Goal: Information Seeking & Learning: Learn about a topic

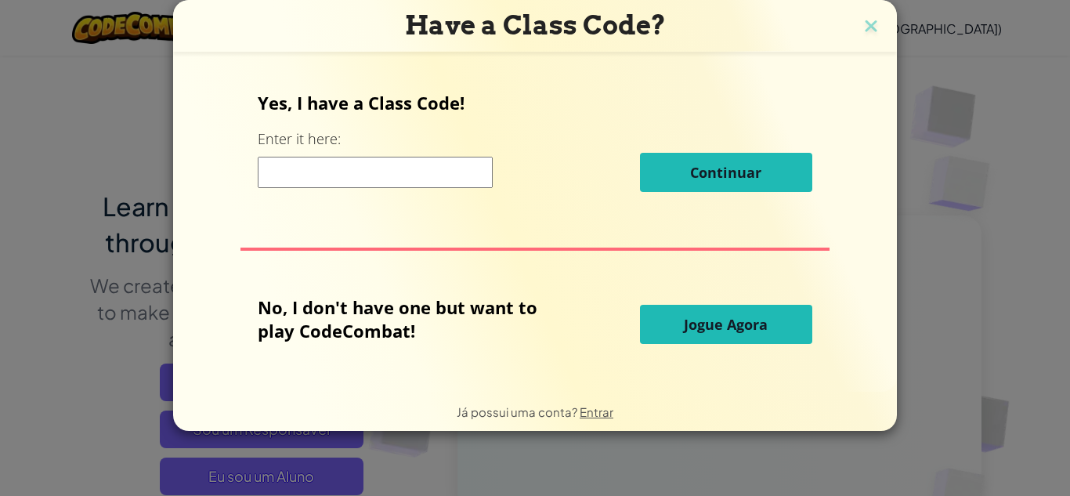
scroll to position [313, 0]
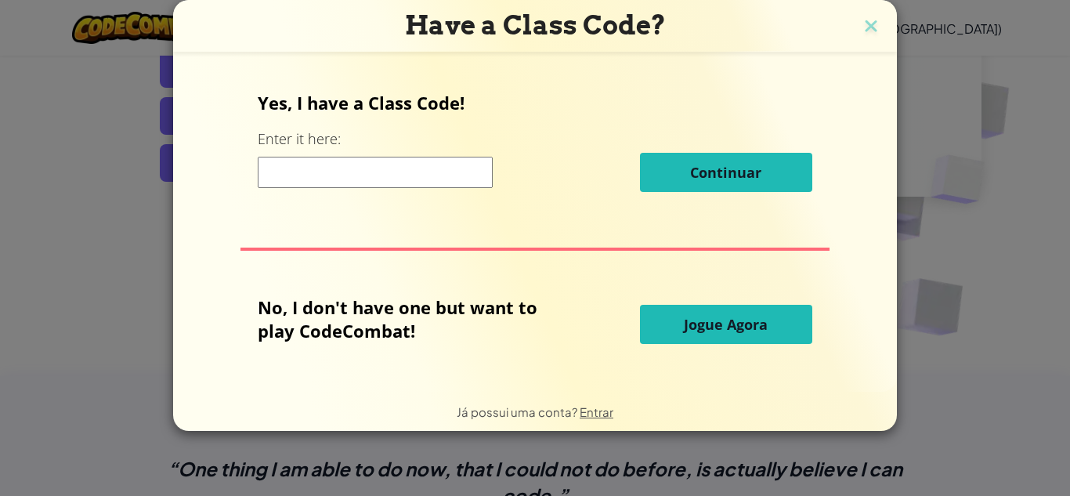
click at [715, 313] on button "Jogue Agora" at bounding box center [726, 324] width 172 height 39
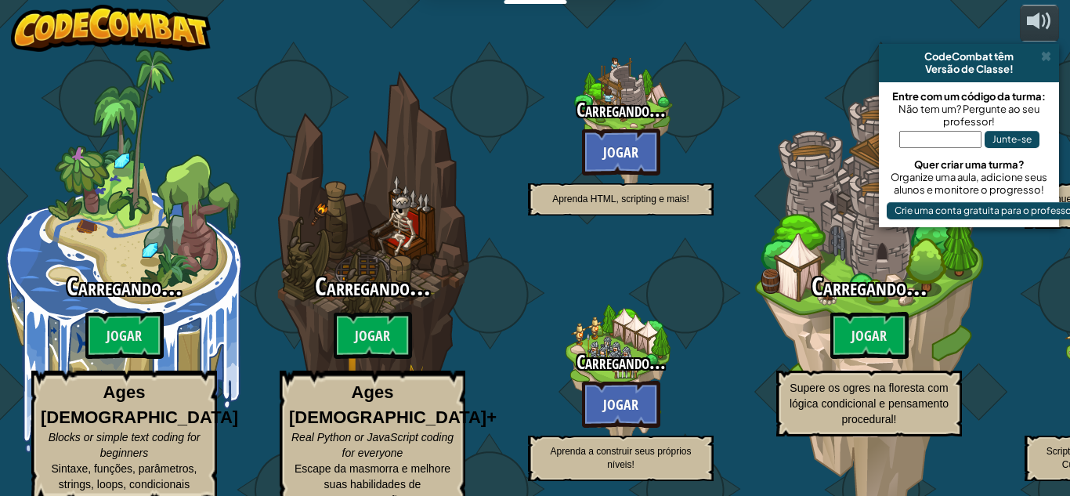
select select "pt-BR"
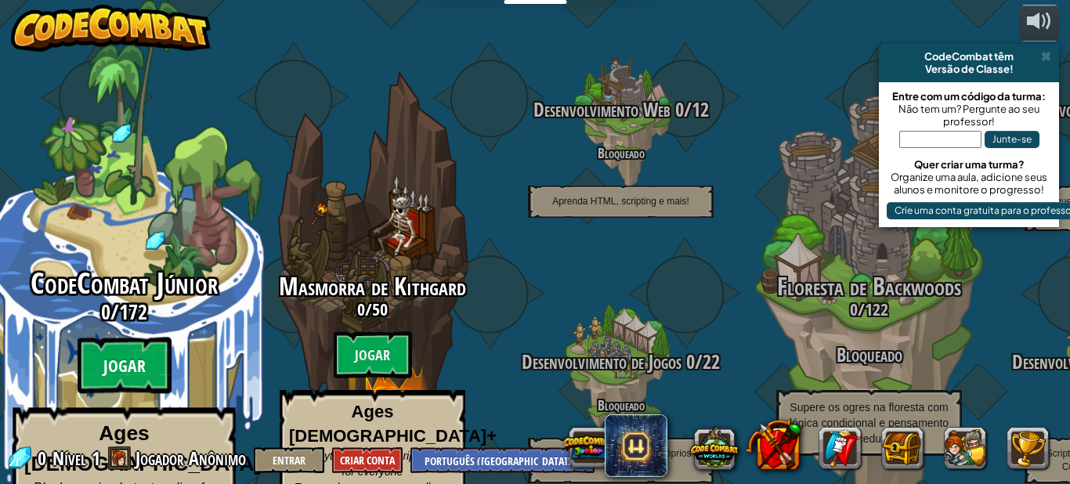
click at [146, 338] on btn "Jogar" at bounding box center [125, 366] width 94 height 56
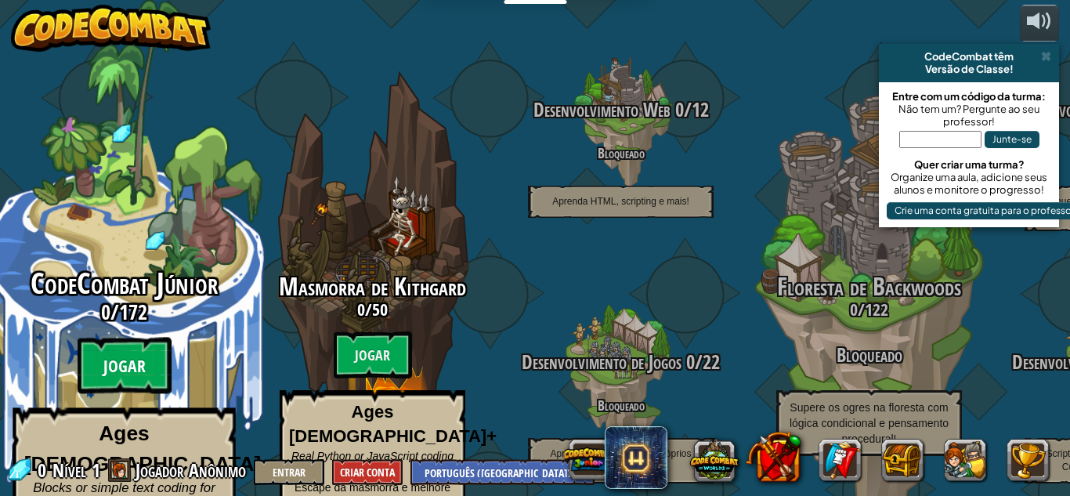
select select "pt-BR"
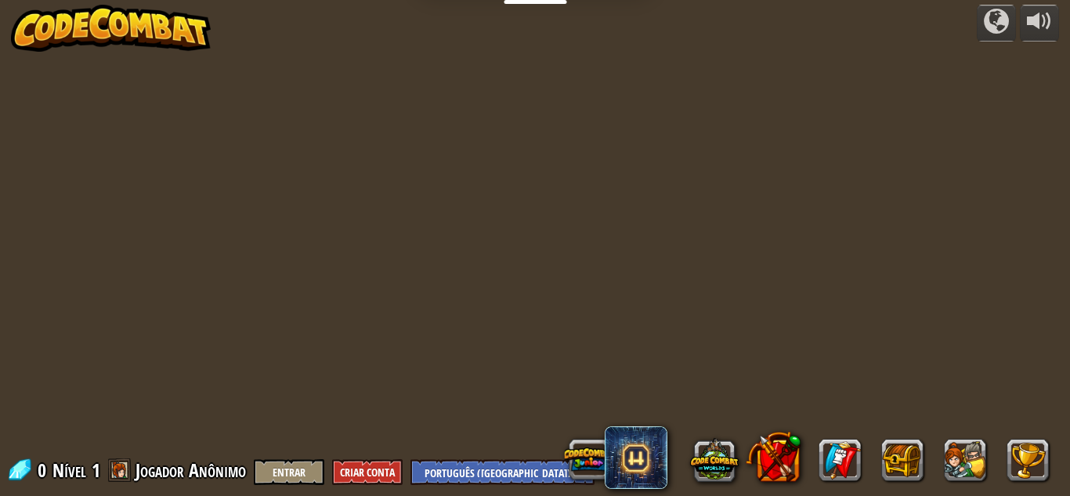
select select "pt-BR"
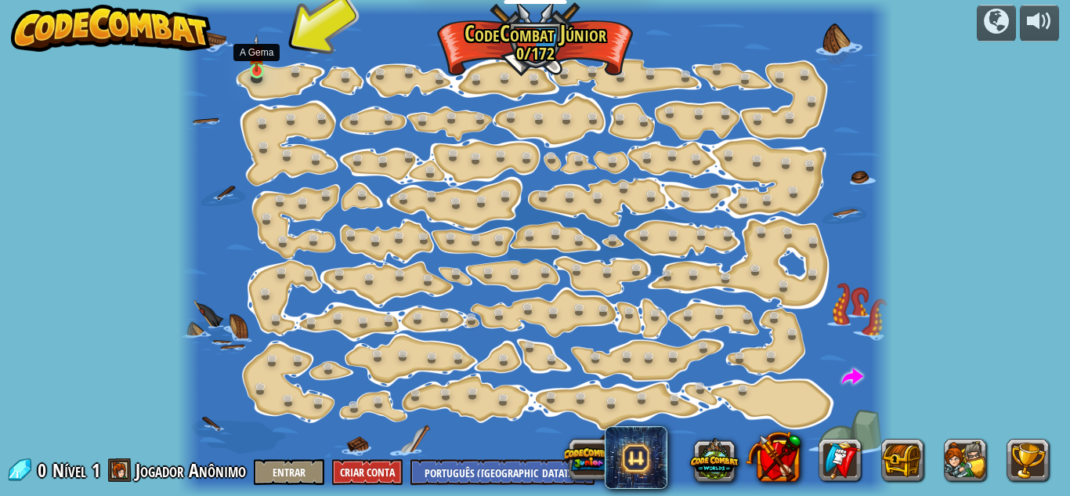
click at [257, 60] on img at bounding box center [256, 53] width 16 height 38
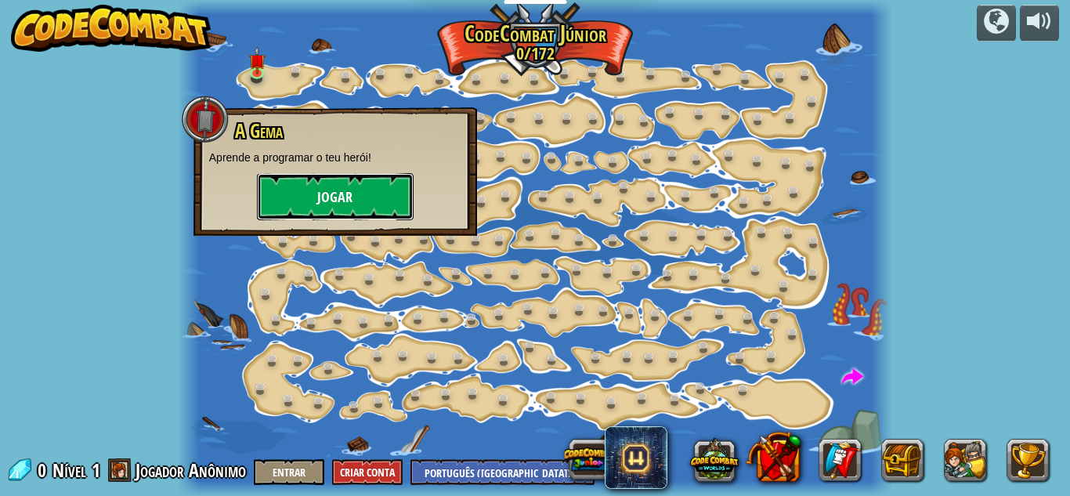
click at [333, 173] on button "Jogar" at bounding box center [335, 196] width 157 height 47
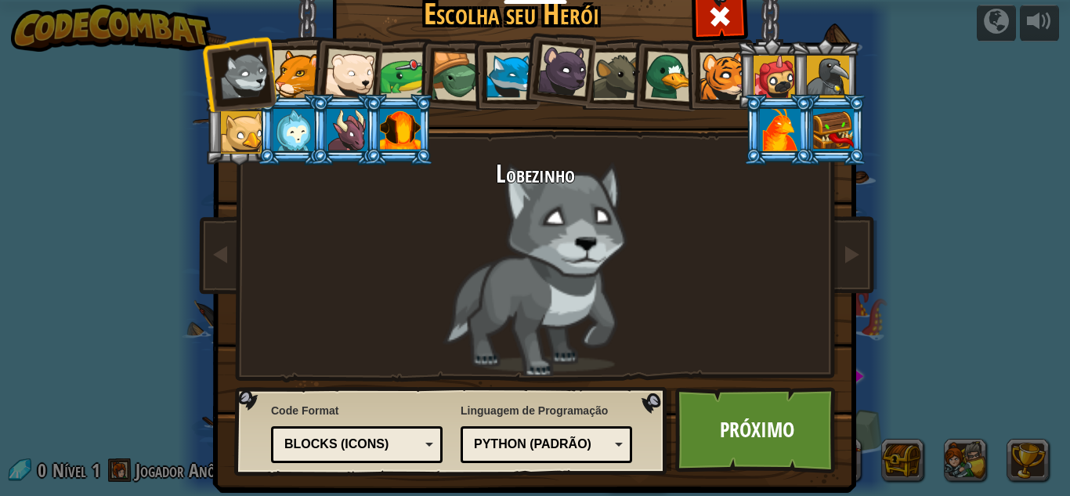
click at [566, 62] on div at bounding box center [564, 71] width 53 height 53
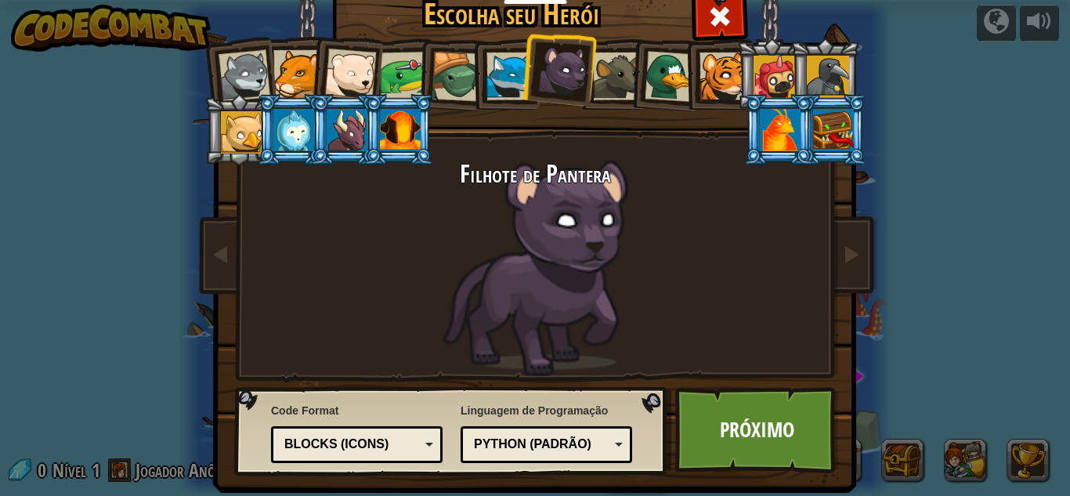
click at [835, 73] on div at bounding box center [828, 77] width 42 height 42
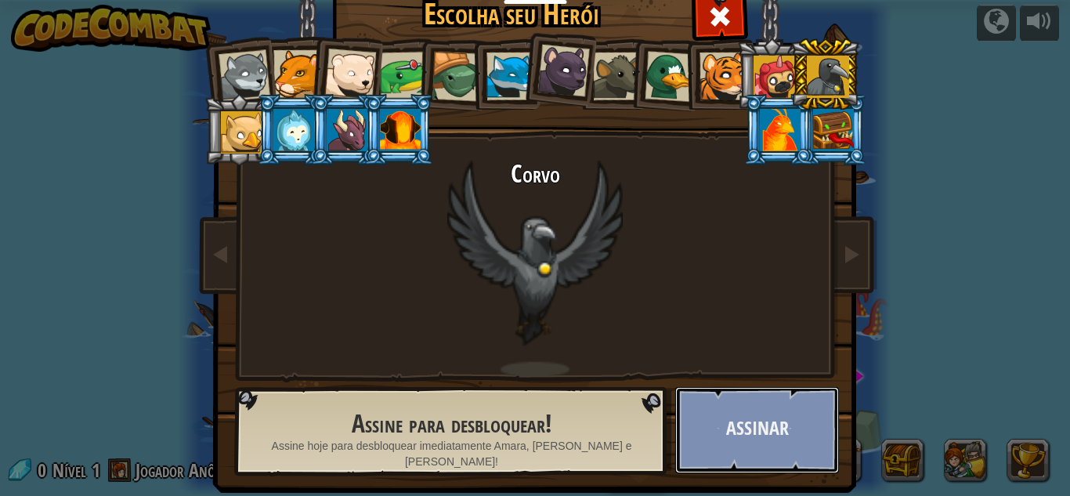
click at [701, 433] on button "Assinar" at bounding box center [758, 430] width 164 height 86
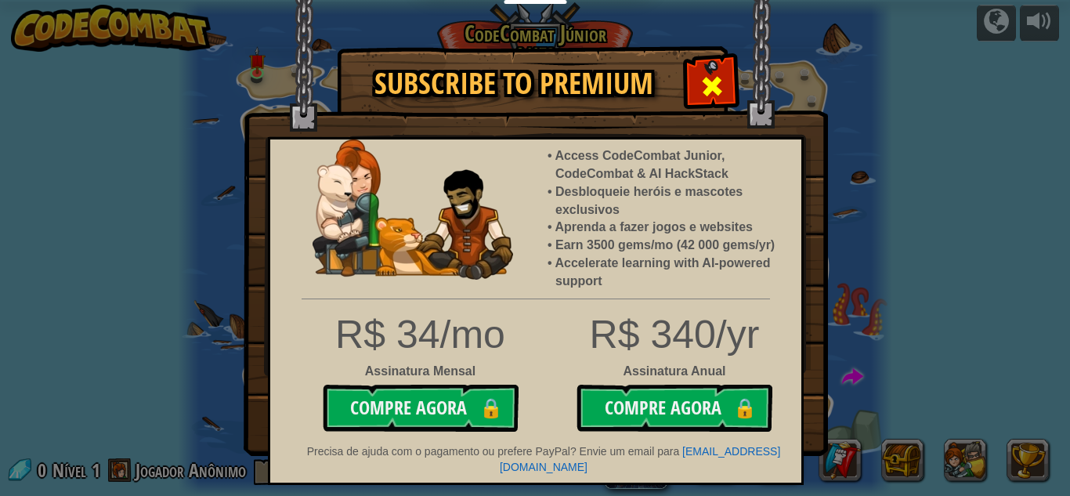
click at [712, 75] on span at bounding box center [712, 86] width 25 height 25
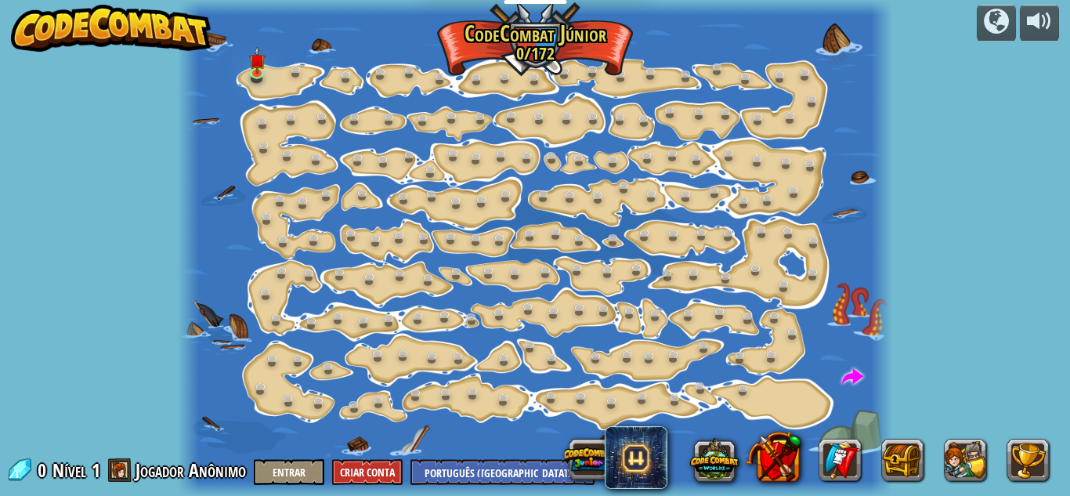
click at [276, 83] on div at bounding box center [535, 248] width 715 height 496
click at [257, 63] on img at bounding box center [256, 53] width 16 height 38
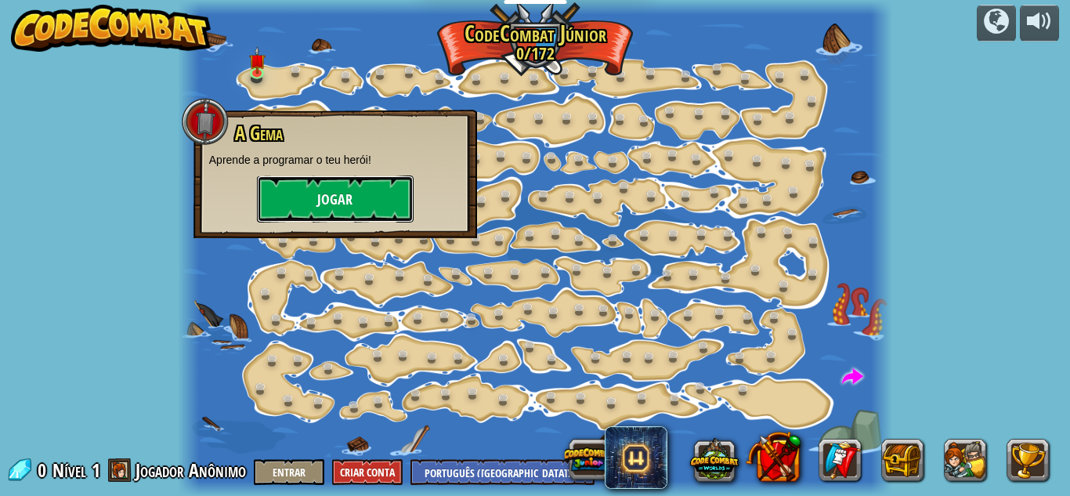
click at [339, 199] on button "Jogar" at bounding box center [335, 199] width 157 height 47
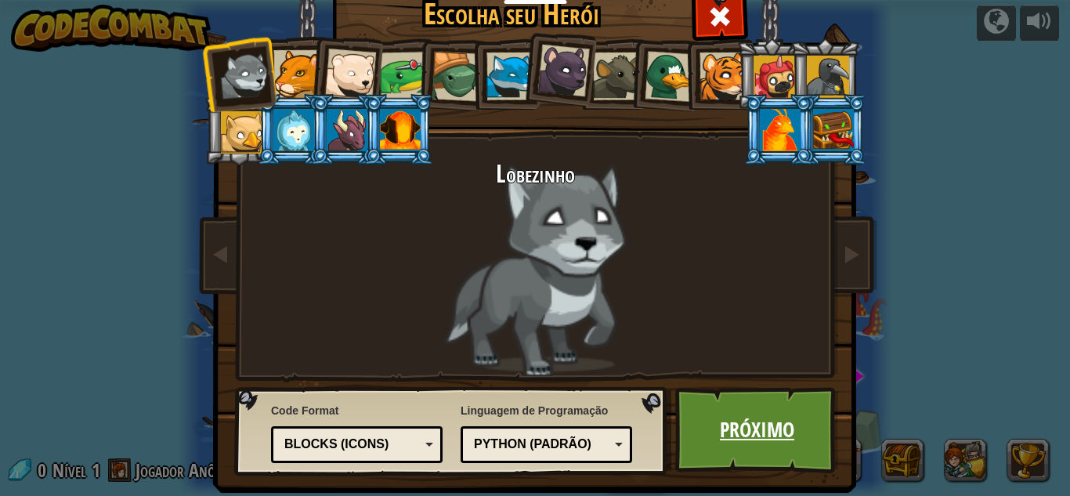
click at [785, 438] on link "Próximo" at bounding box center [758, 430] width 164 height 86
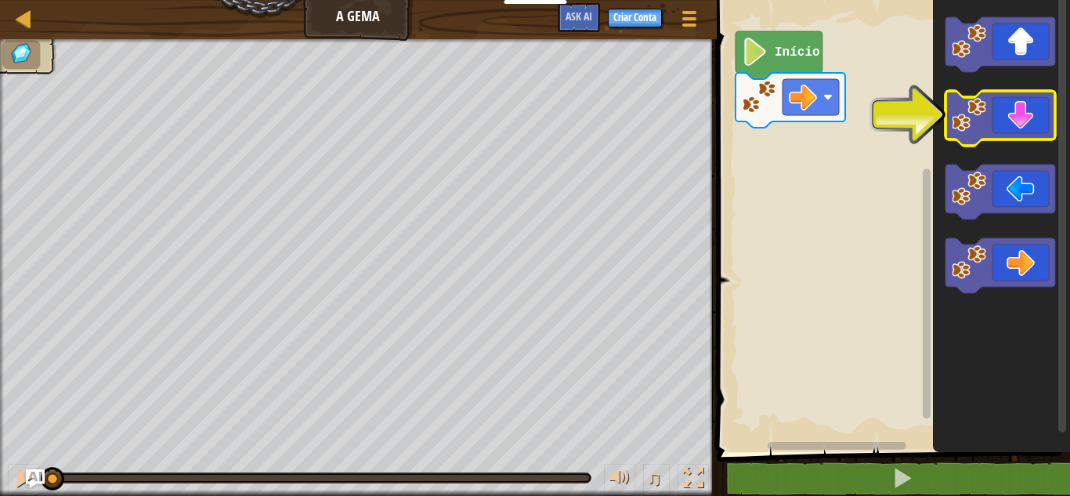
click at [994, 115] on icon "Espaço de trabalho do Blockly" at bounding box center [1001, 118] width 110 height 55
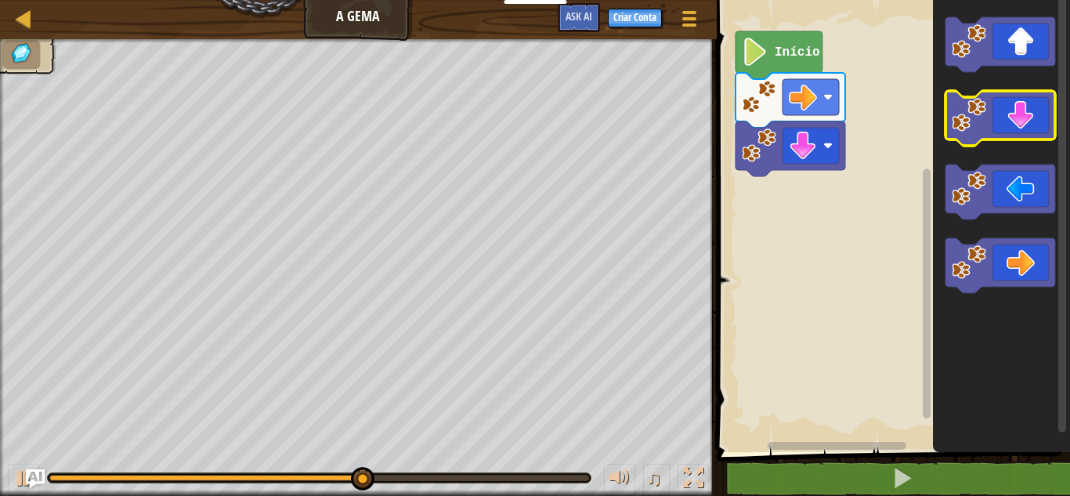
click at [1007, 135] on icon "Espaço de trabalho do Blockly" at bounding box center [1001, 118] width 110 height 55
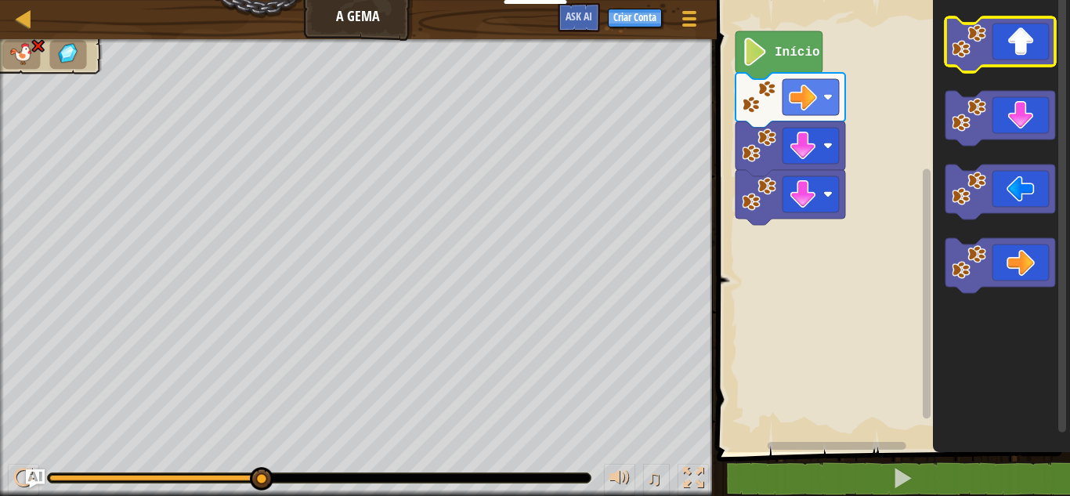
click at [1023, 34] on icon "Espaço de trabalho do Blockly" at bounding box center [1001, 44] width 110 height 55
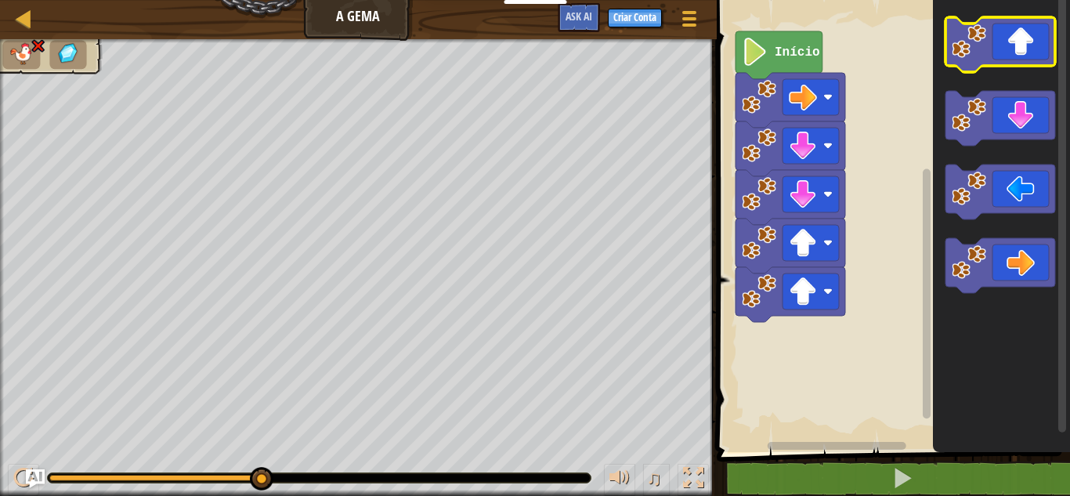
click at [1023, 34] on icon "Espaço de trabalho do Blockly" at bounding box center [1001, 44] width 110 height 55
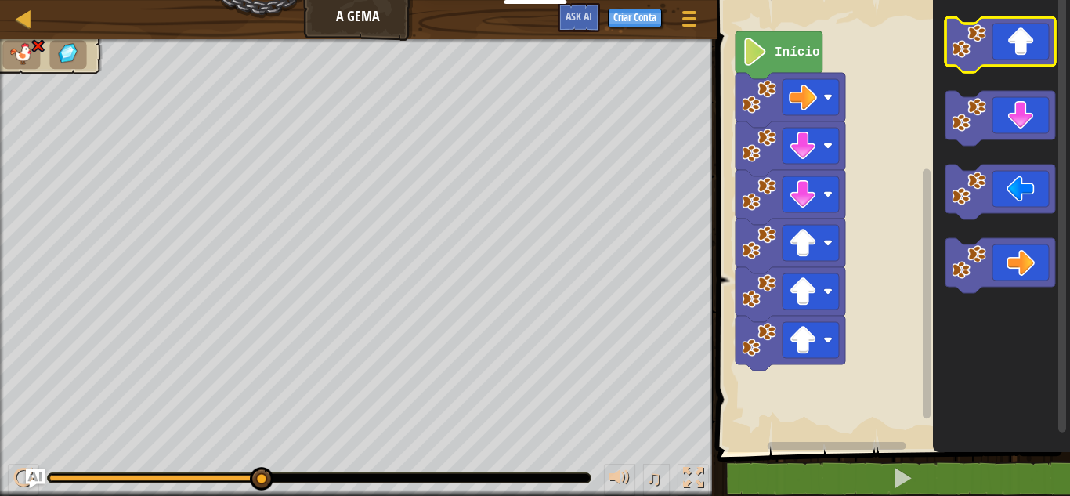
click at [1023, 34] on icon "Espaço de trabalho do Blockly" at bounding box center [1001, 44] width 110 height 55
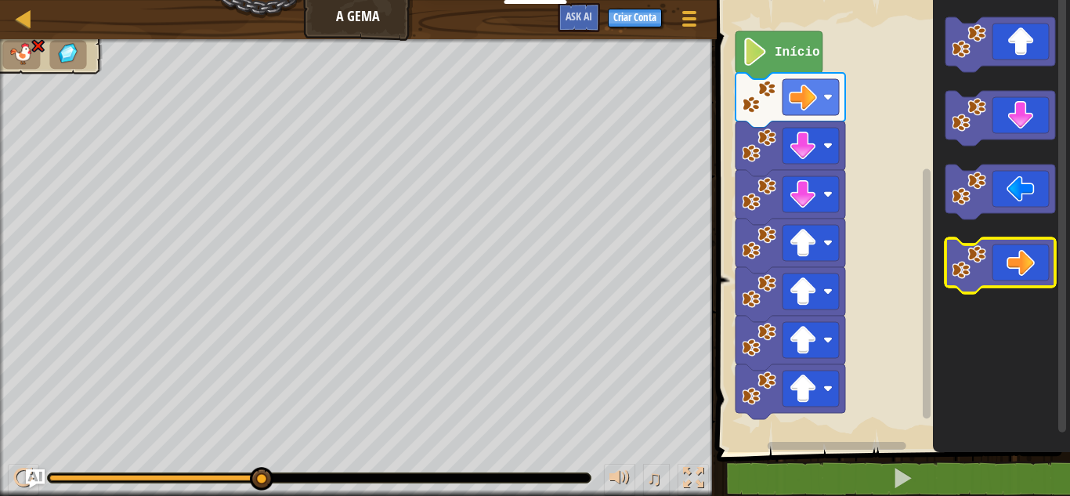
click at [1038, 252] on icon "Espaço de trabalho do Blockly" at bounding box center [1001, 265] width 110 height 55
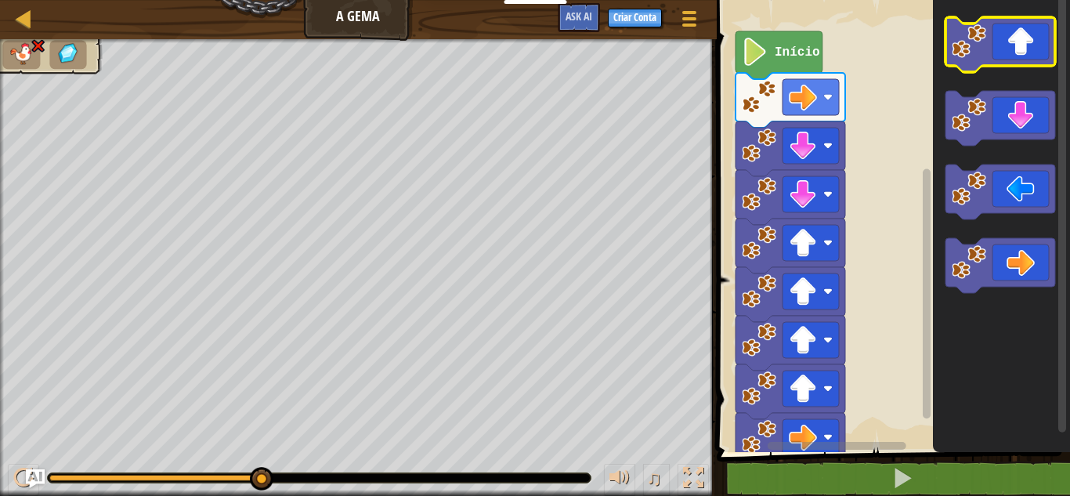
click at [1004, 46] on icon "Espaço de trabalho do Blockly" at bounding box center [1001, 44] width 110 height 55
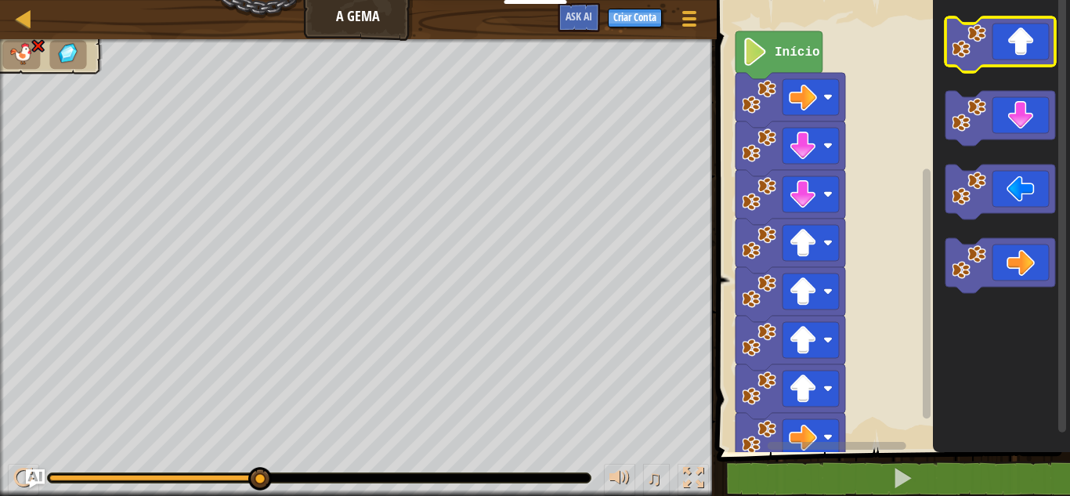
click at [1004, 46] on icon "Espaço de trabalho do Blockly" at bounding box center [1001, 44] width 110 height 55
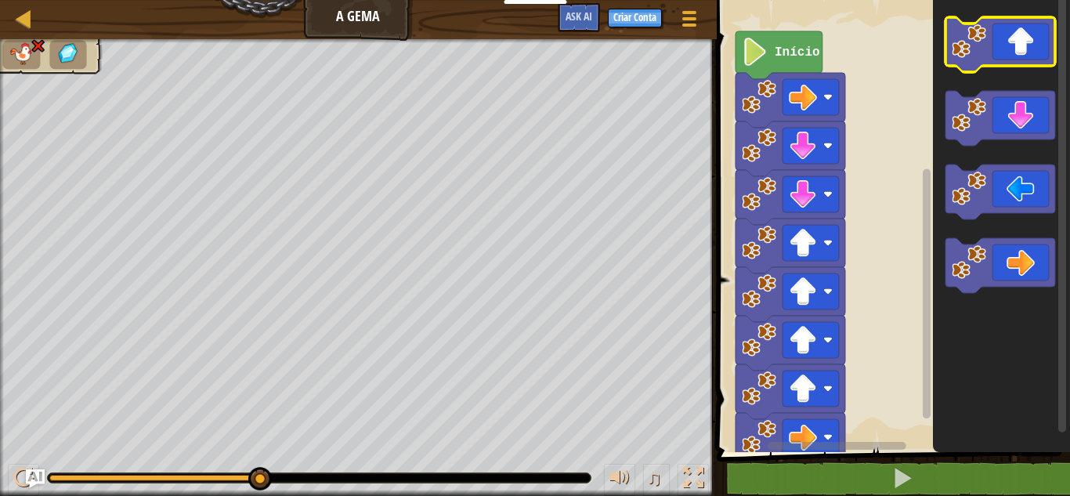
click at [1004, 46] on icon "Espaço de trabalho do Blockly" at bounding box center [1001, 44] width 110 height 55
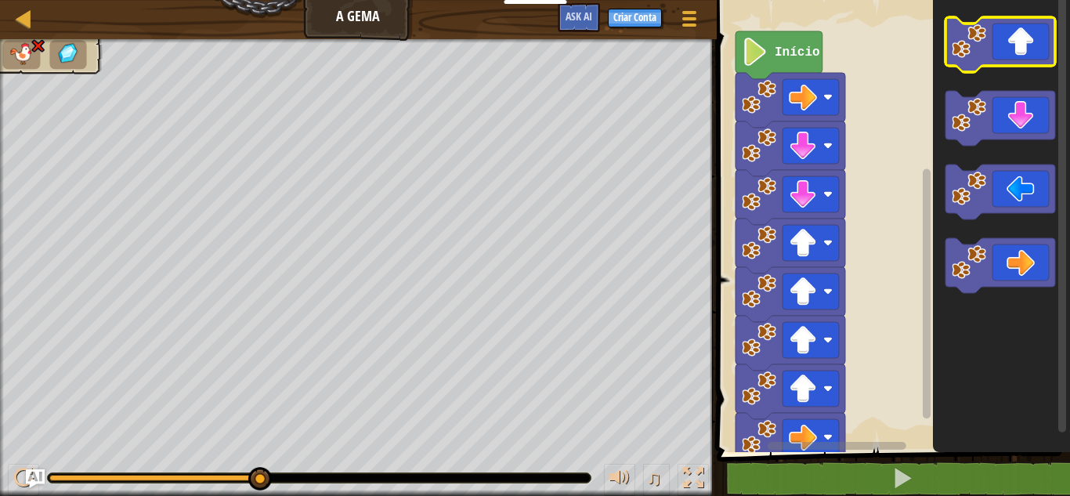
click at [1004, 46] on icon "Espaço de trabalho do Blockly" at bounding box center [1001, 44] width 110 height 55
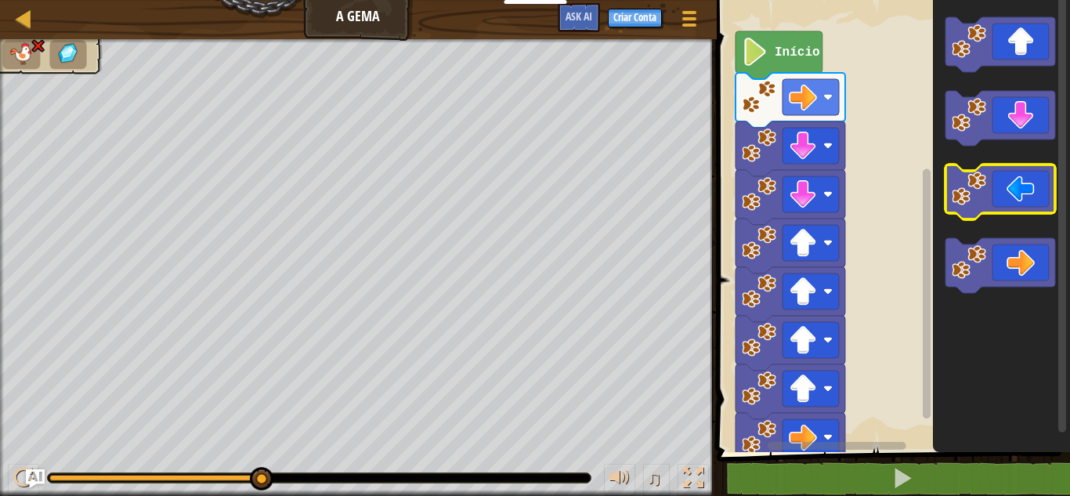
click at [1035, 191] on icon "Espaço de trabalho do Blockly" at bounding box center [1001, 192] width 110 height 55
click at [1026, 201] on icon "Espaço de trabalho do Blockly" at bounding box center [1001, 192] width 110 height 55
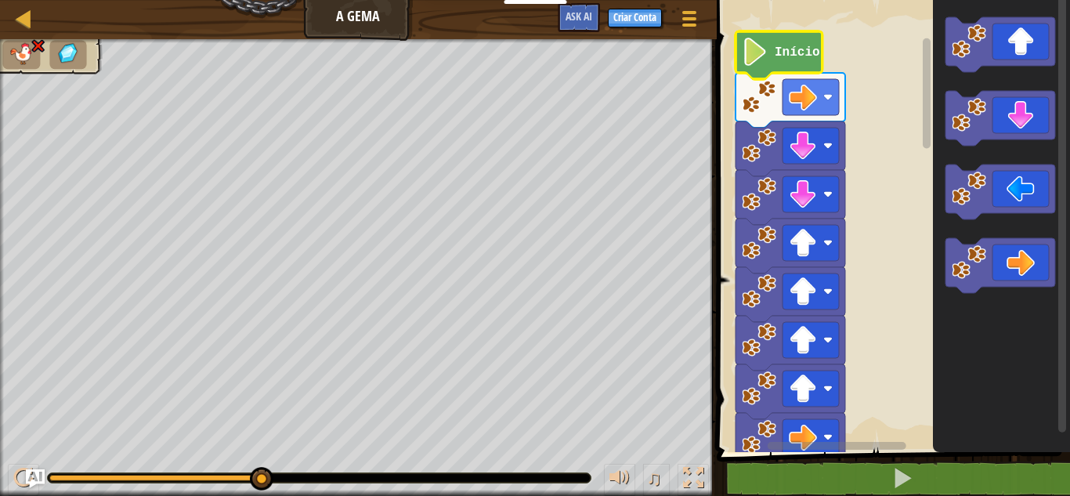
click at [779, 35] on icon "Espaço de trabalho do Blockly" at bounding box center [779, 55] width 87 height 48
click at [784, 53] on text "Início" at bounding box center [797, 52] width 45 height 14
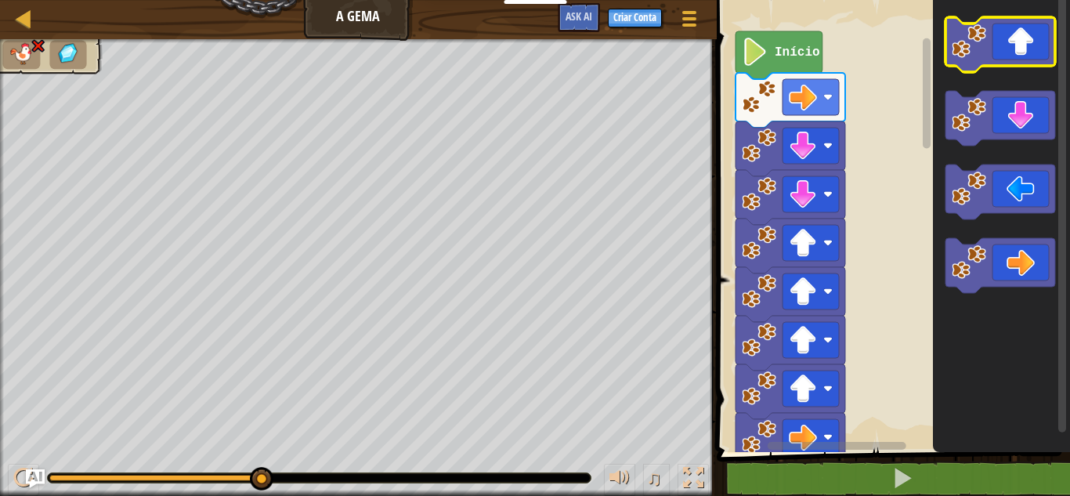
click at [990, 45] on icon "Espaço de trabalho do Blockly" at bounding box center [1001, 44] width 110 height 55
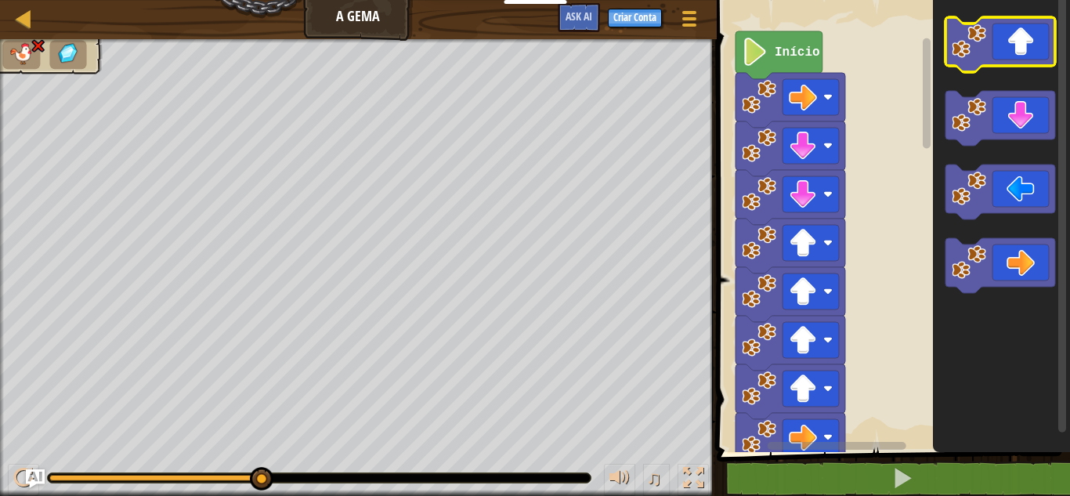
click at [990, 45] on icon "Espaço de trabalho do Blockly" at bounding box center [1001, 44] width 110 height 55
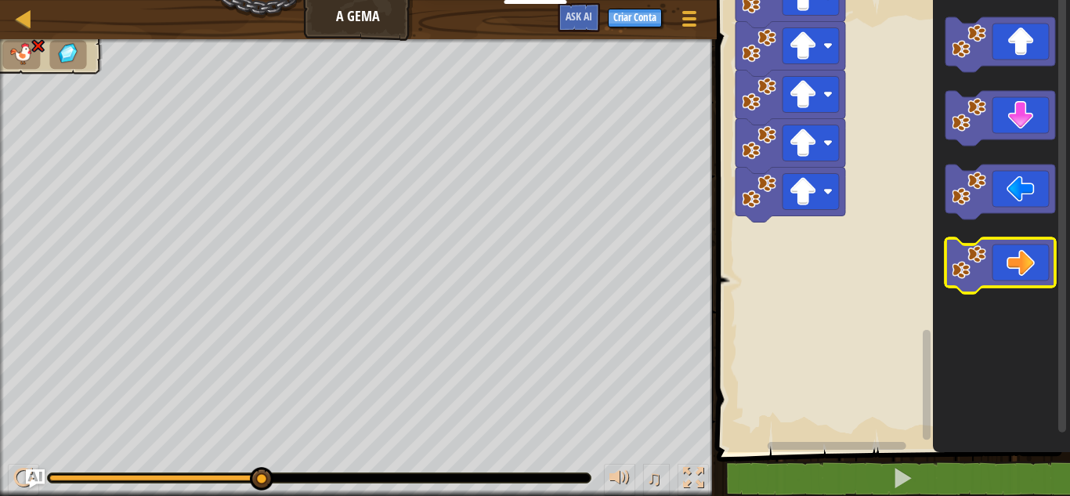
click at [1026, 250] on icon "Espaço de trabalho do Blockly" at bounding box center [1001, 265] width 110 height 55
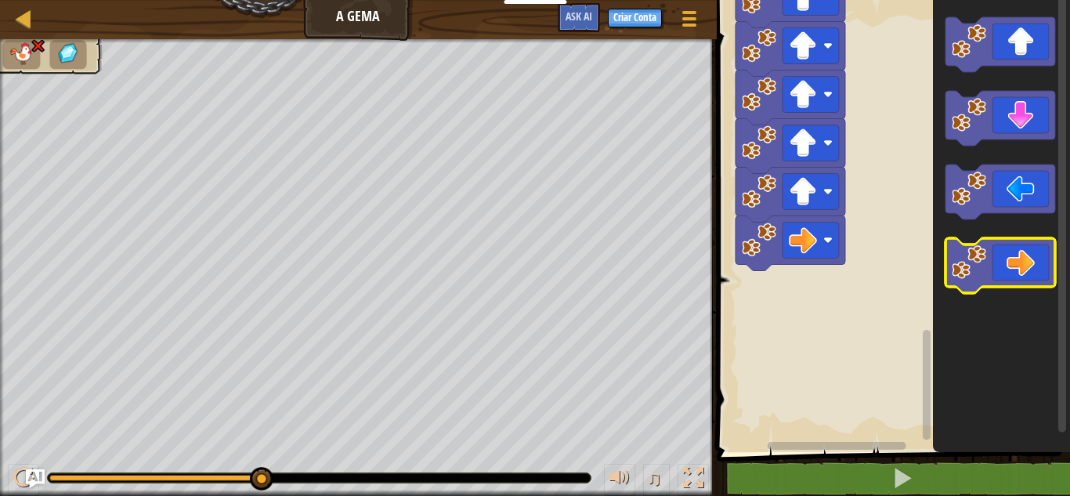
click at [1026, 250] on icon "Espaço de trabalho do Blockly" at bounding box center [1001, 265] width 110 height 55
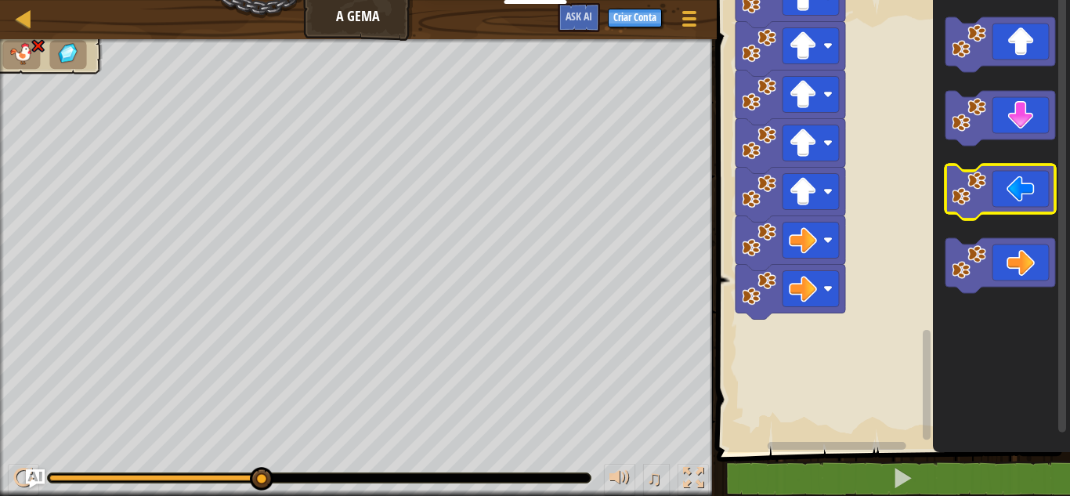
click at [1024, 204] on icon "Espaço de trabalho do Blockly" at bounding box center [1001, 192] width 110 height 55
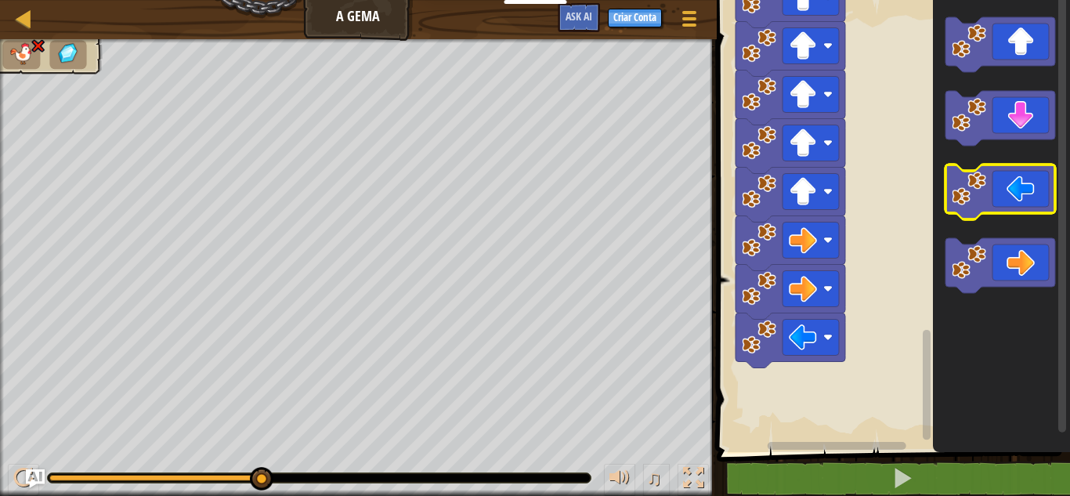
click at [1024, 204] on icon "Espaço de trabalho do Blockly" at bounding box center [1001, 192] width 110 height 55
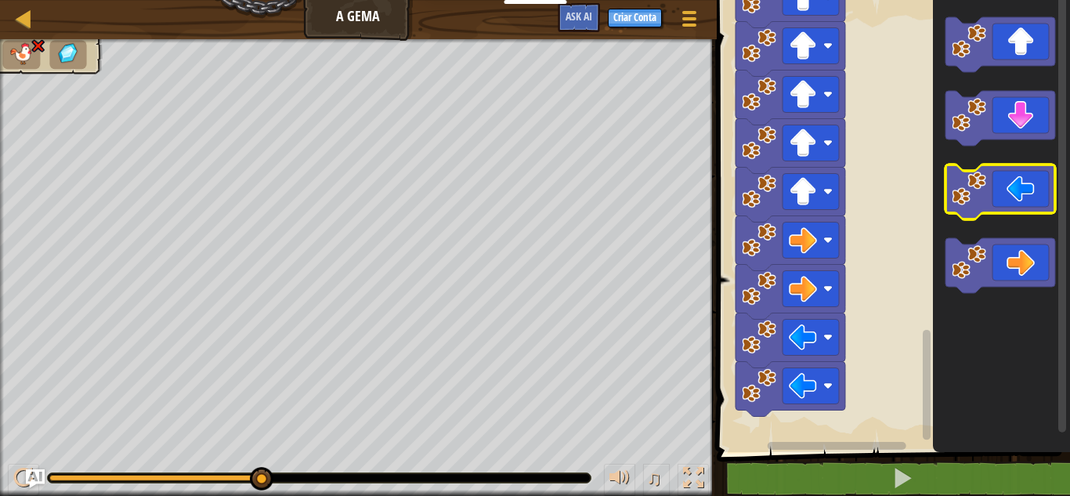
click at [1024, 204] on icon "Espaço de trabalho do Blockly" at bounding box center [1001, 192] width 110 height 55
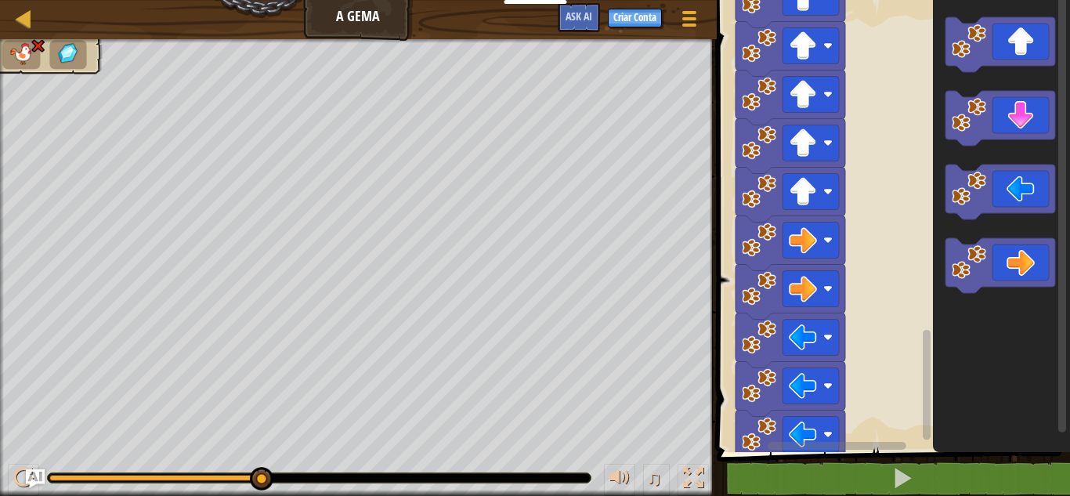
select select "pt-BR"
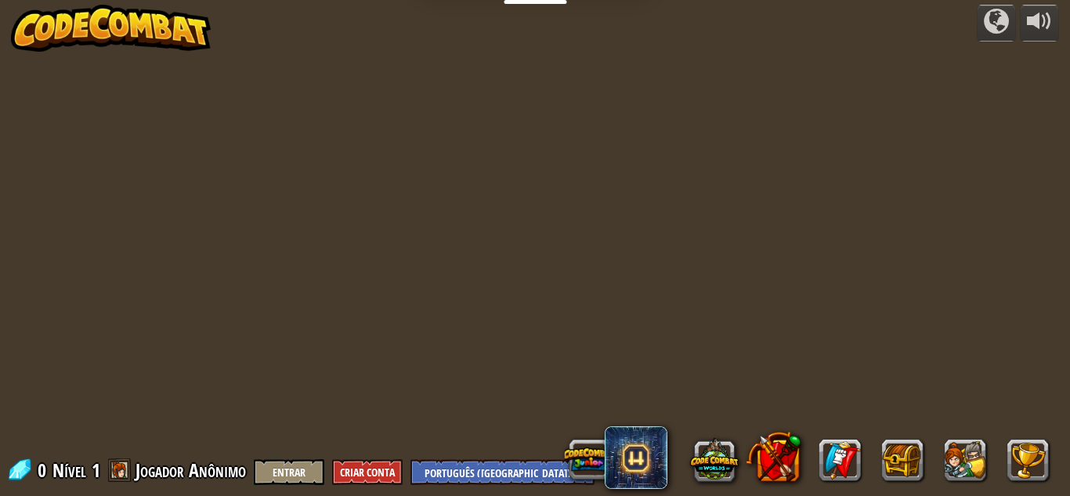
select select "pt-BR"
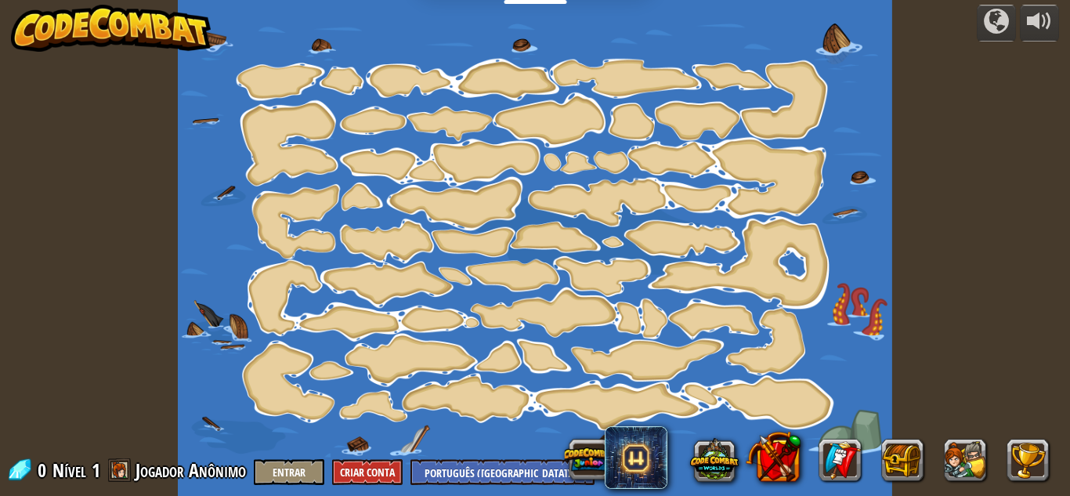
select select "pt-BR"
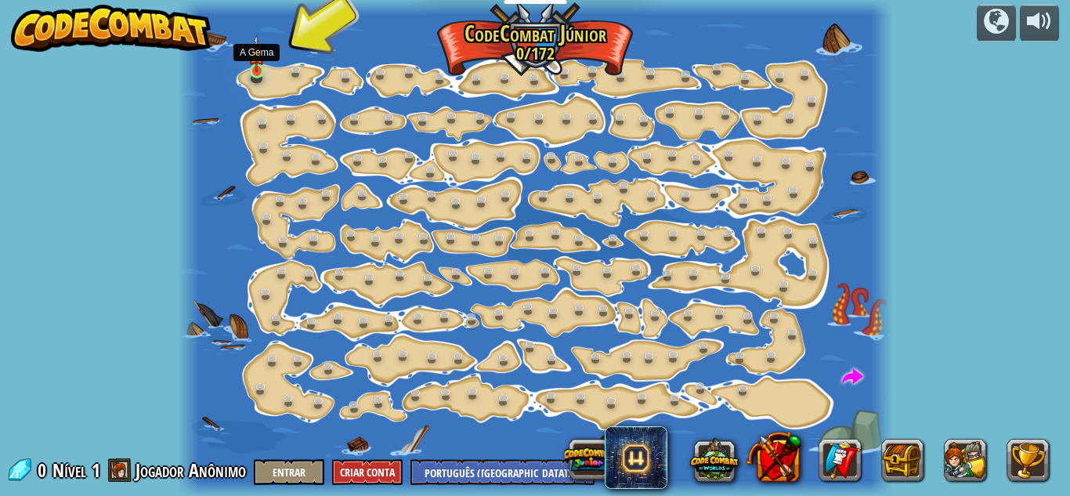
click at [257, 67] on img at bounding box center [256, 53] width 16 height 38
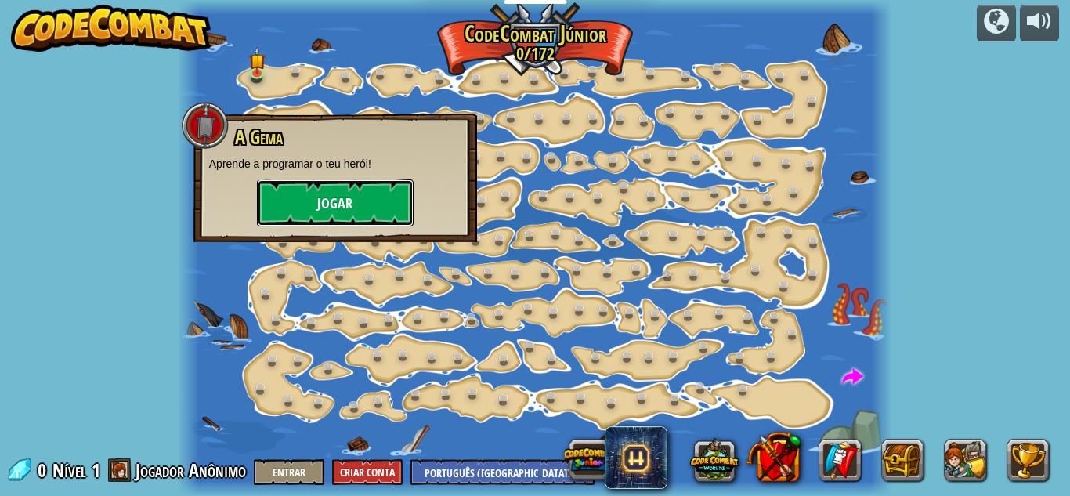
click at [368, 200] on button "Jogar" at bounding box center [335, 202] width 157 height 47
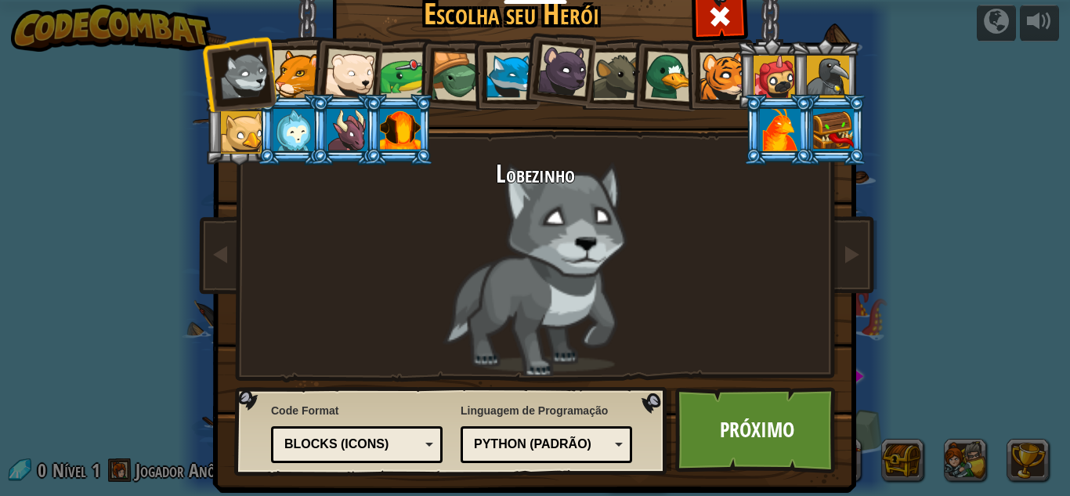
click at [828, 65] on div at bounding box center [828, 77] width 42 height 42
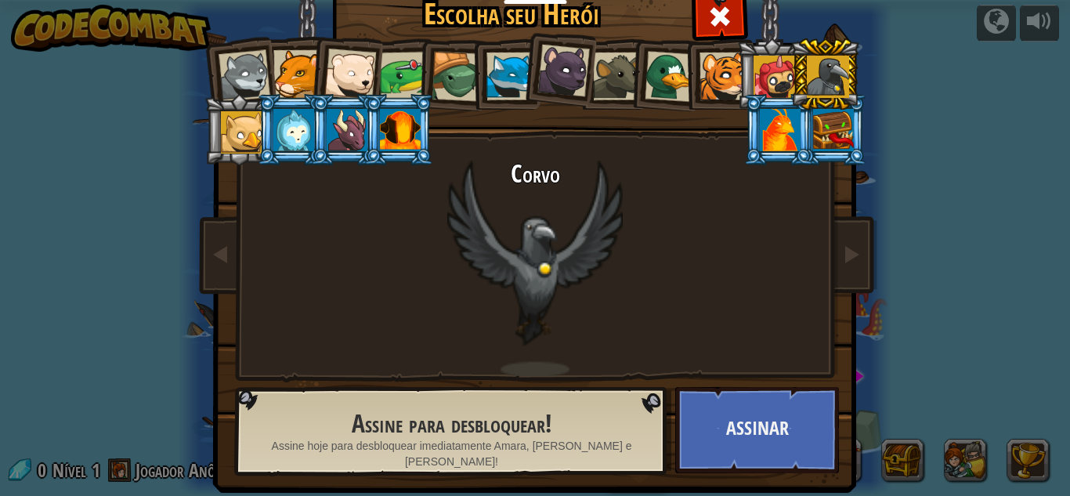
click at [244, 52] on div at bounding box center [245, 76] width 52 height 52
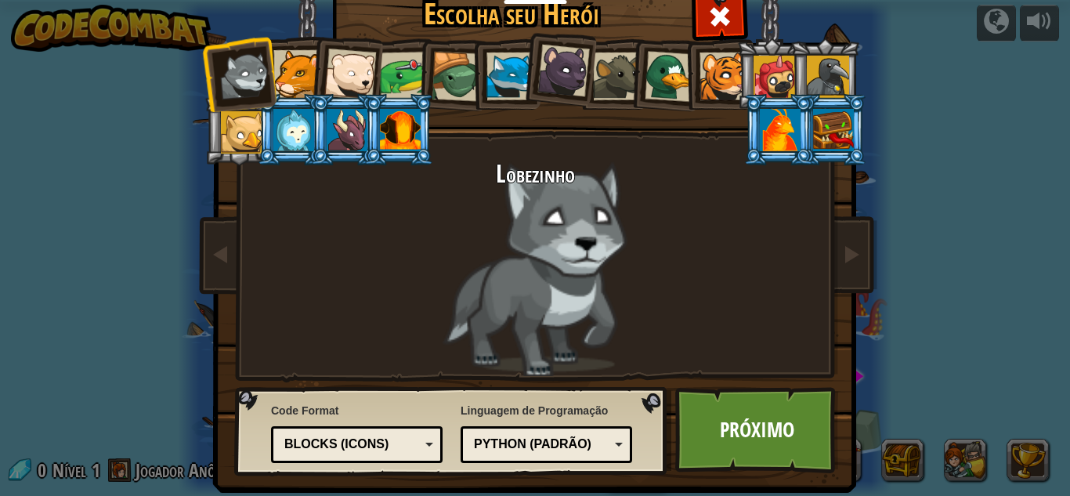
click at [618, 71] on div at bounding box center [617, 77] width 48 height 48
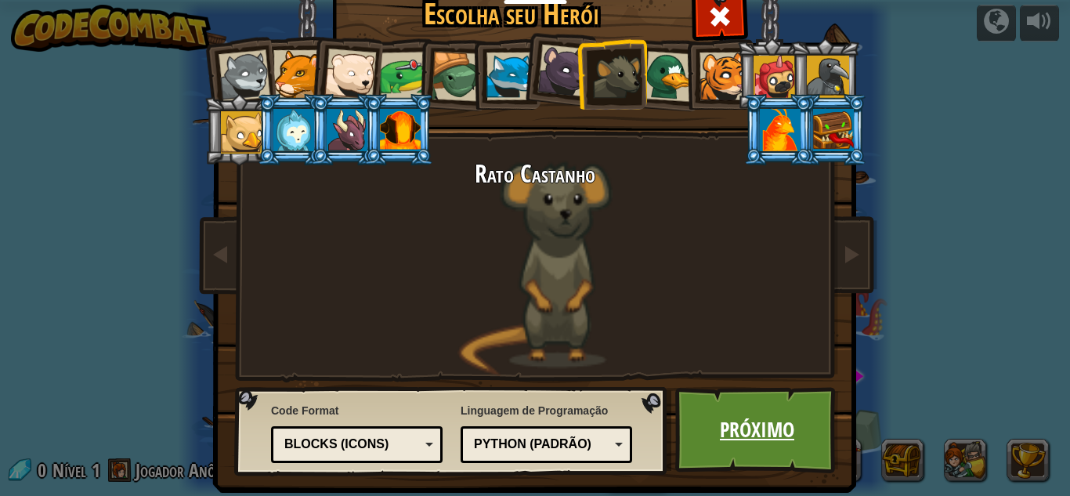
click at [788, 433] on link "Próximo" at bounding box center [758, 430] width 164 height 86
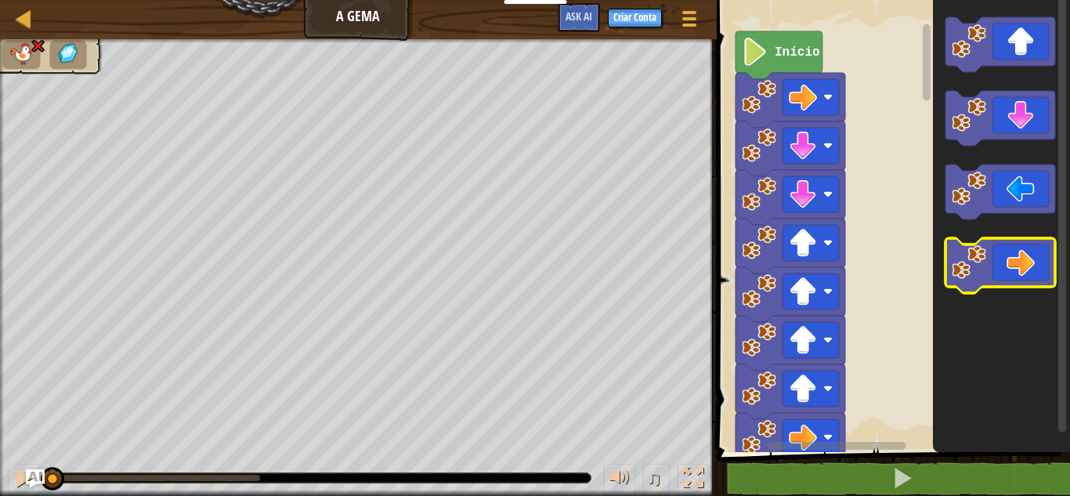
click at [1020, 263] on icon "Espaço de trabalho do Blockly" at bounding box center [1001, 265] width 110 height 55
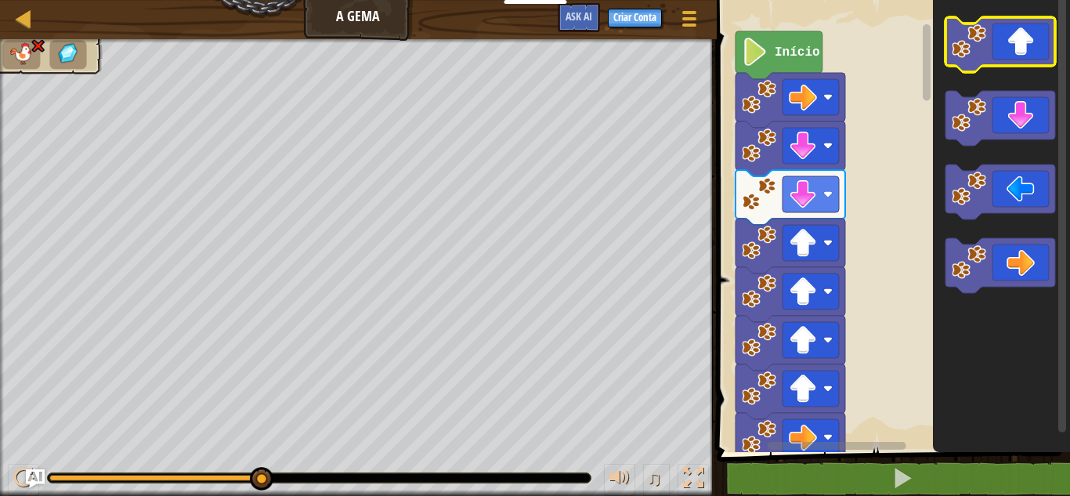
click at [1033, 41] on icon "Espaço de trabalho do Blockly" at bounding box center [1001, 44] width 110 height 55
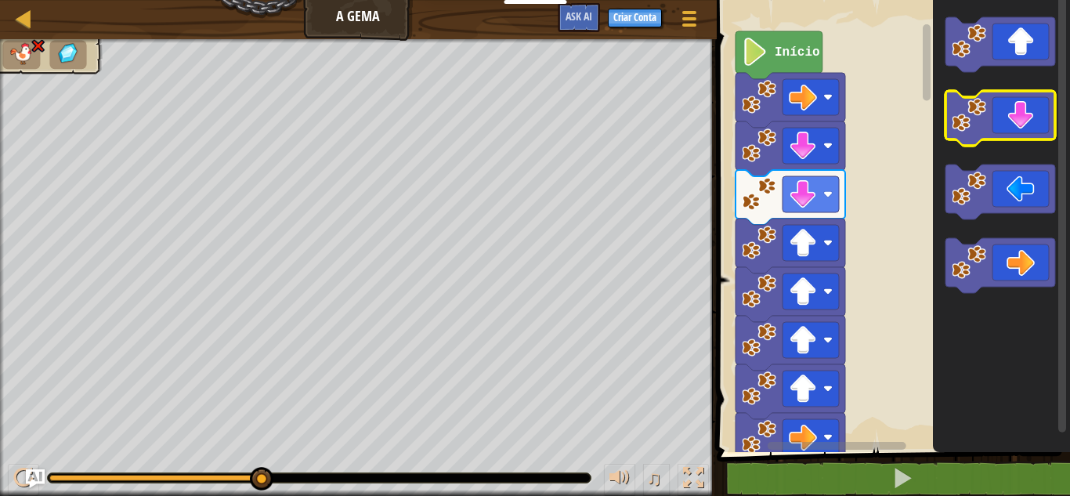
click at [1023, 105] on icon "Espaço de trabalho do Blockly" at bounding box center [1001, 118] width 110 height 55
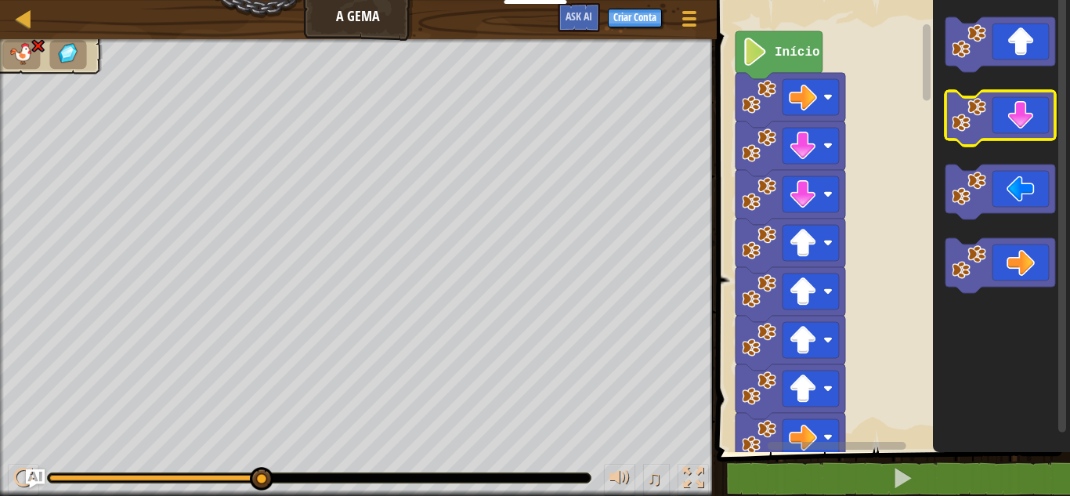
click at [1023, 105] on icon "Espaço de trabalho do Blockly" at bounding box center [1001, 118] width 110 height 55
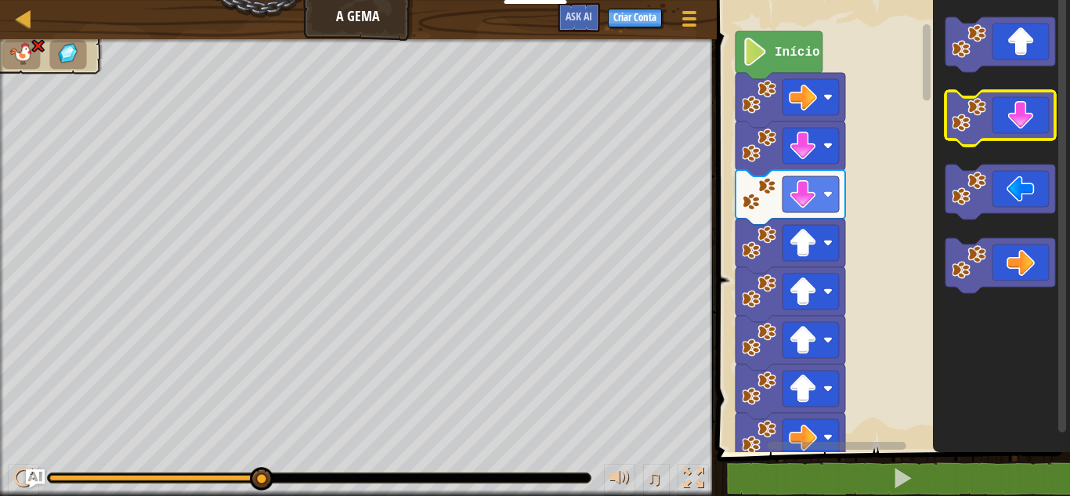
click at [1023, 105] on icon "Espaço de trabalho do Blockly" at bounding box center [1001, 118] width 110 height 55
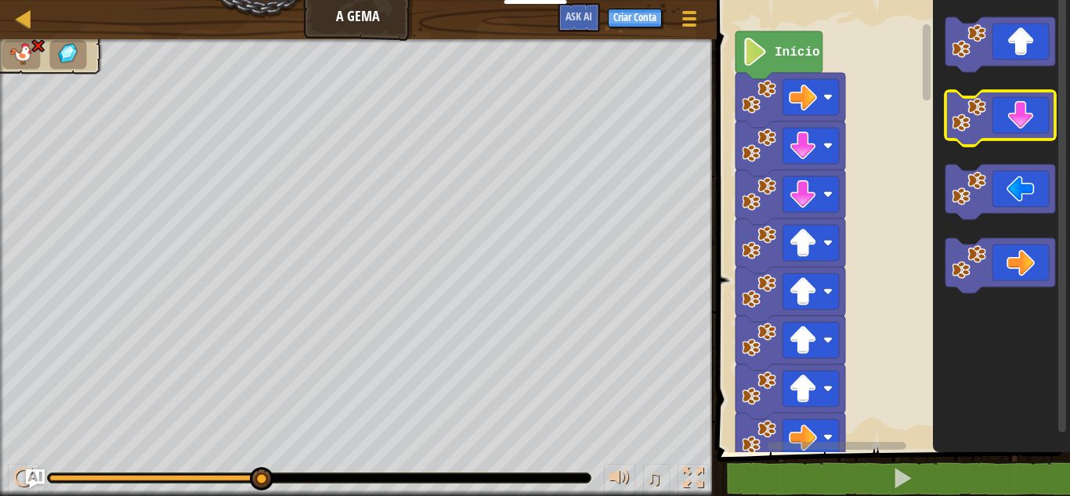
click at [1023, 105] on icon "Espaço de trabalho do Blockly" at bounding box center [1001, 118] width 110 height 55
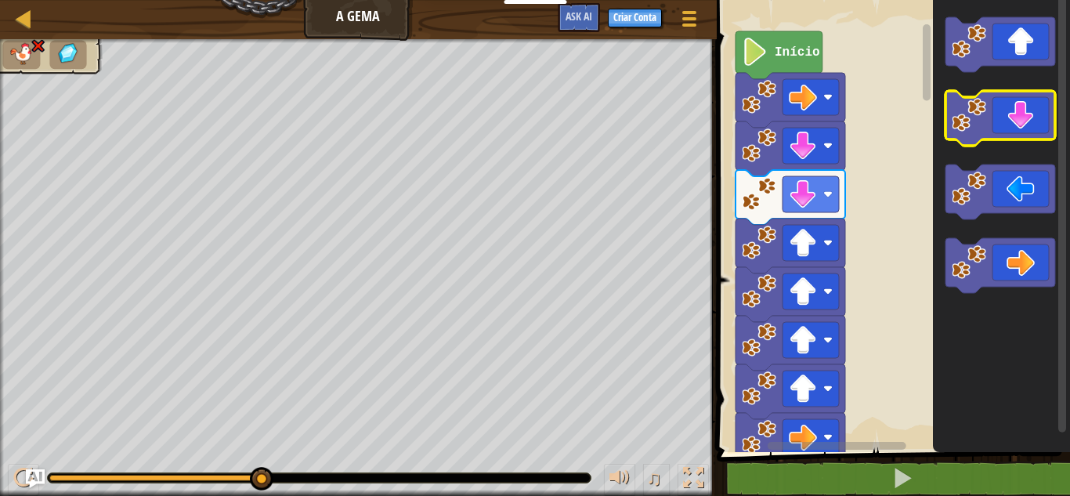
click at [1023, 105] on icon "Espaço de trabalho do Blockly" at bounding box center [1001, 118] width 110 height 55
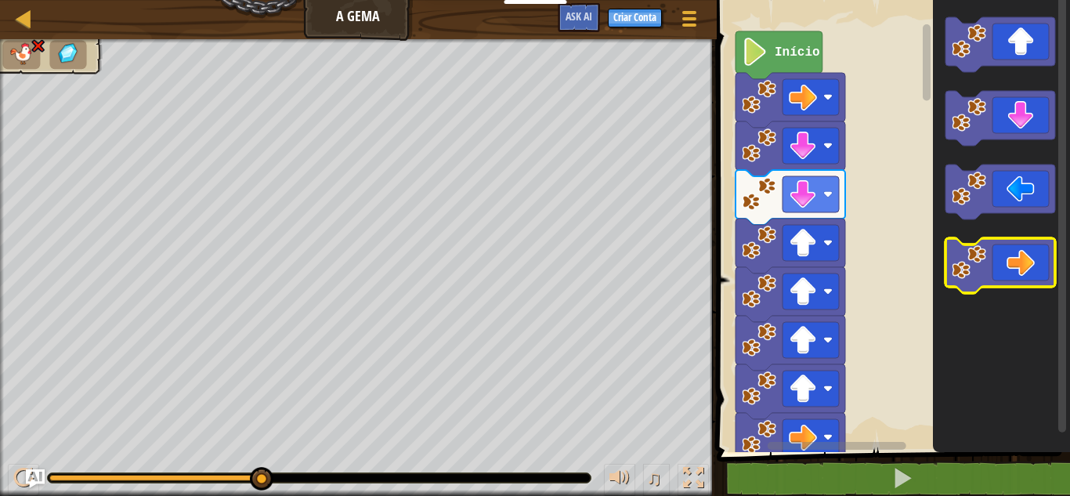
click at [1017, 259] on icon "Espaço de trabalho do Blockly" at bounding box center [1001, 265] width 110 height 55
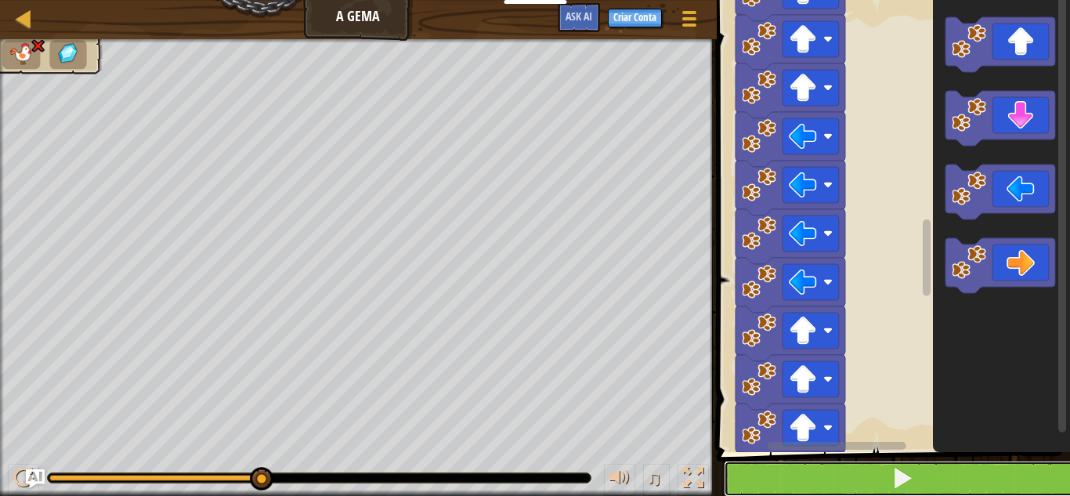
click at [980, 478] on button at bounding box center [903, 479] width 358 height 36
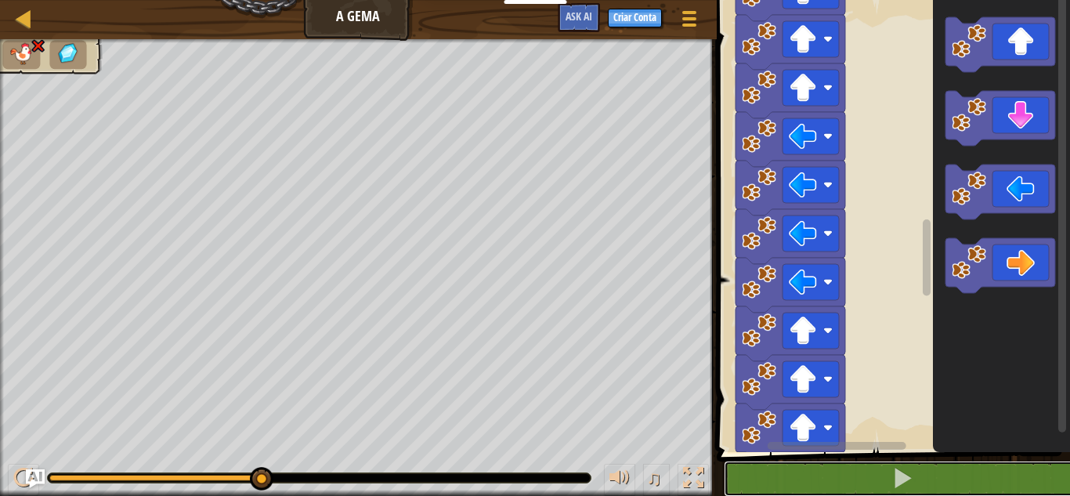
drag, startPoint x: 925, startPoint y: 484, endPoint x: 916, endPoint y: 497, distance: 15.7
click at [916, 0] on html "Educadores Create Free Account School & District Solutions Teacher Toolkit Prev…" at bounding box center [535, 0] width 1070 height 0
